Goal: Use online tool/utility: Utilize a website feature to perform a specific function

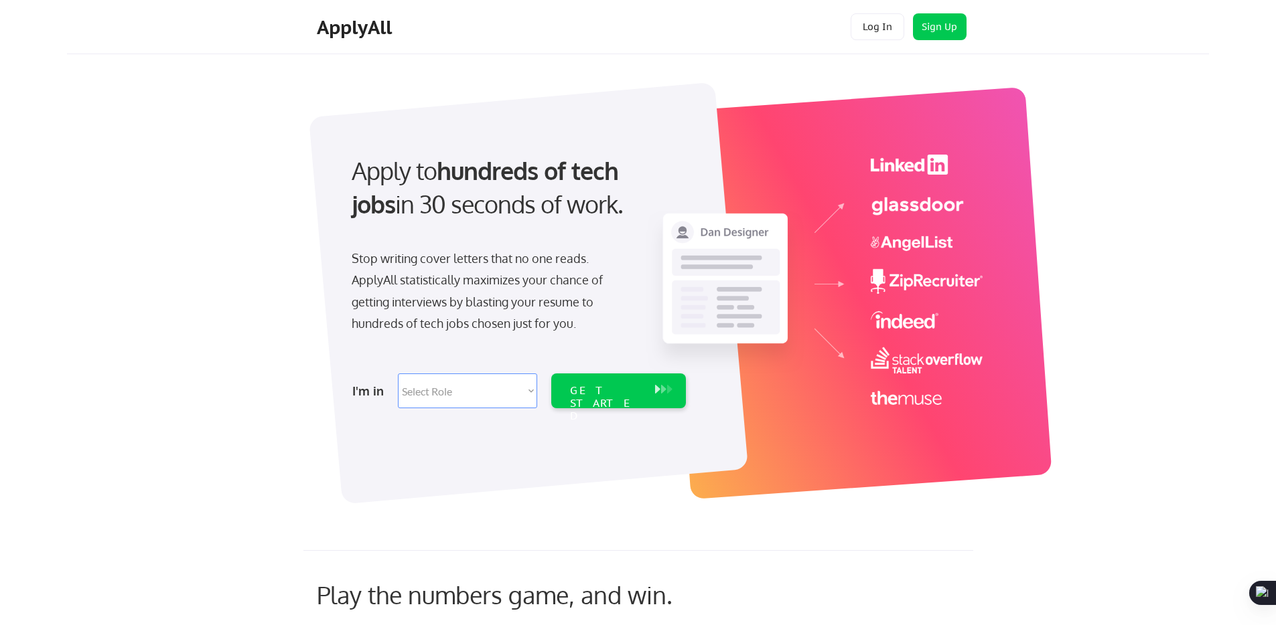
click at [470, 402] on select "Select Role Software Engineering Product Management Customer Success Sales UI/U…" at bounding box center [467, 391] width 139 height 35
select select ""technical_project_program_mgmt""
click at [398, 374] on select "Select Role Software Engineering Product Management Customer Success Sales UI/U…" at bounding box center [467, 391] width 139 height 35
select select ""technical_project_program_mgmt""
click at [641, 396] on div "GET STARTED" at bounding box center [606, 403] width 72 height 39
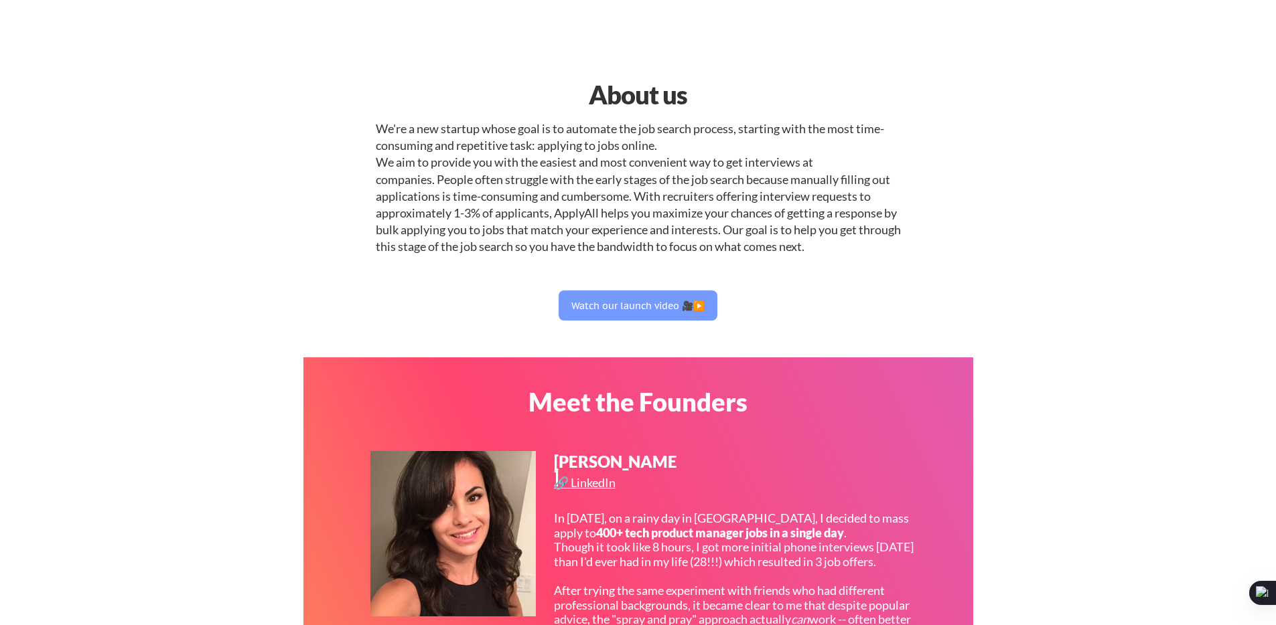
select select ""technical_project_program_mgmt""
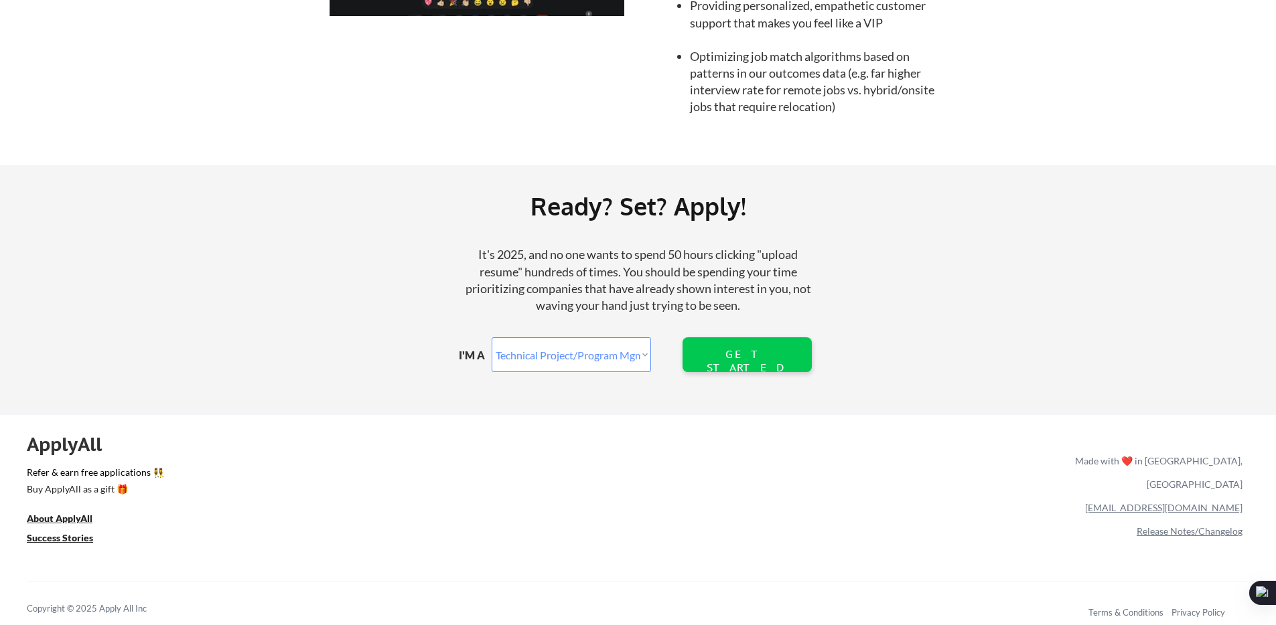
scroll to position [1458, 0]
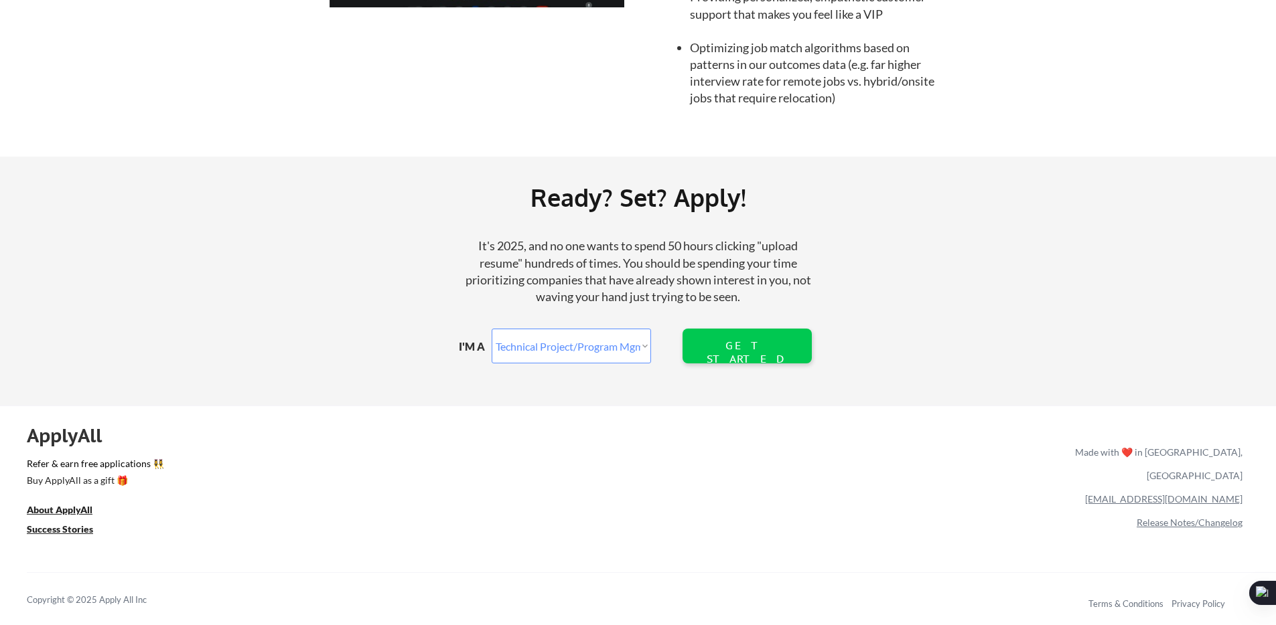
select select ""technical_project_program_mgmt""
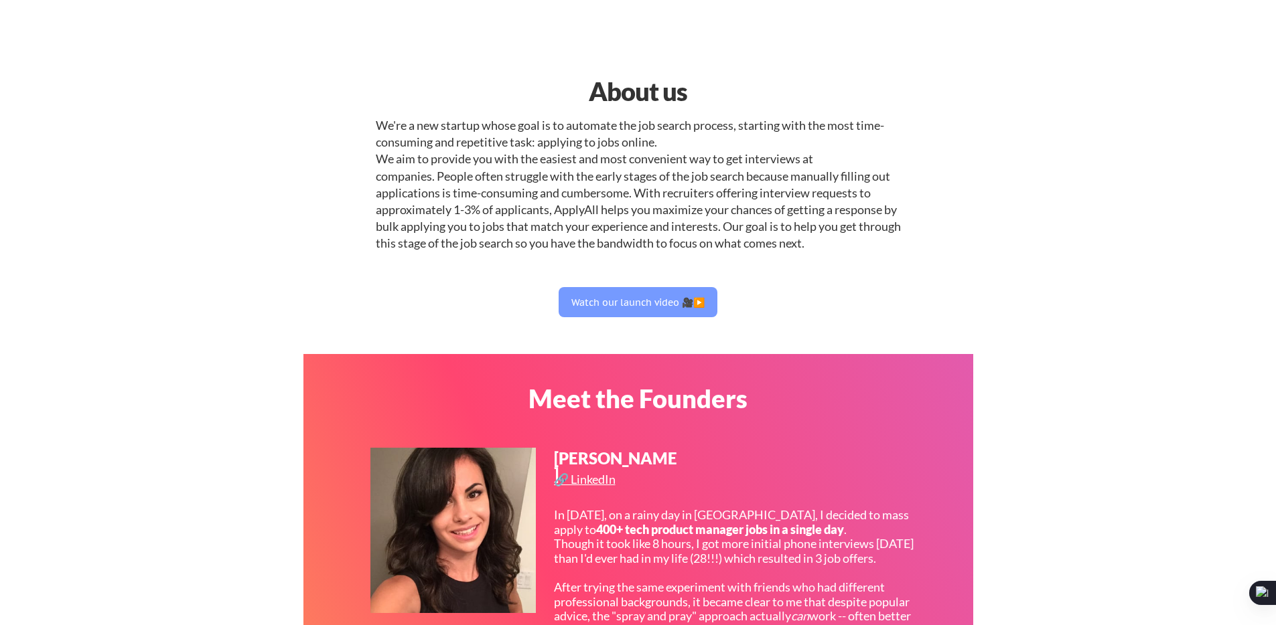
scroll to position [0, 0]
